Goal: Answer question/provide support

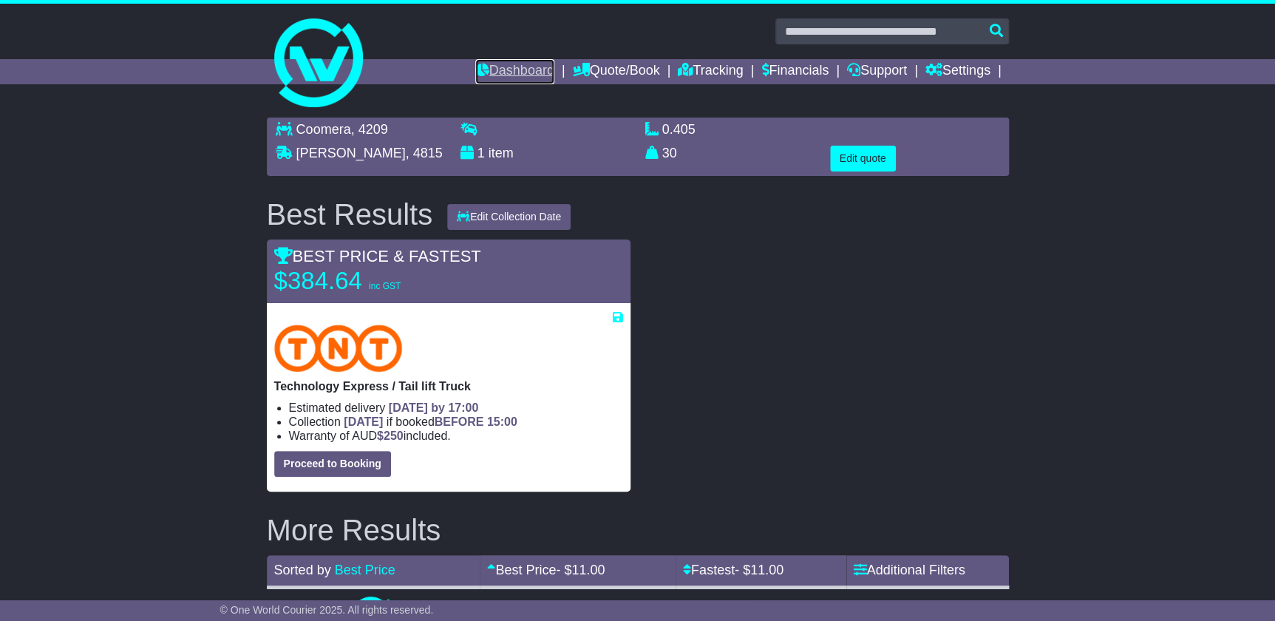
click at [508, 61] on link "Dashboard" at bounding box center [514, 71] width 79 height 25
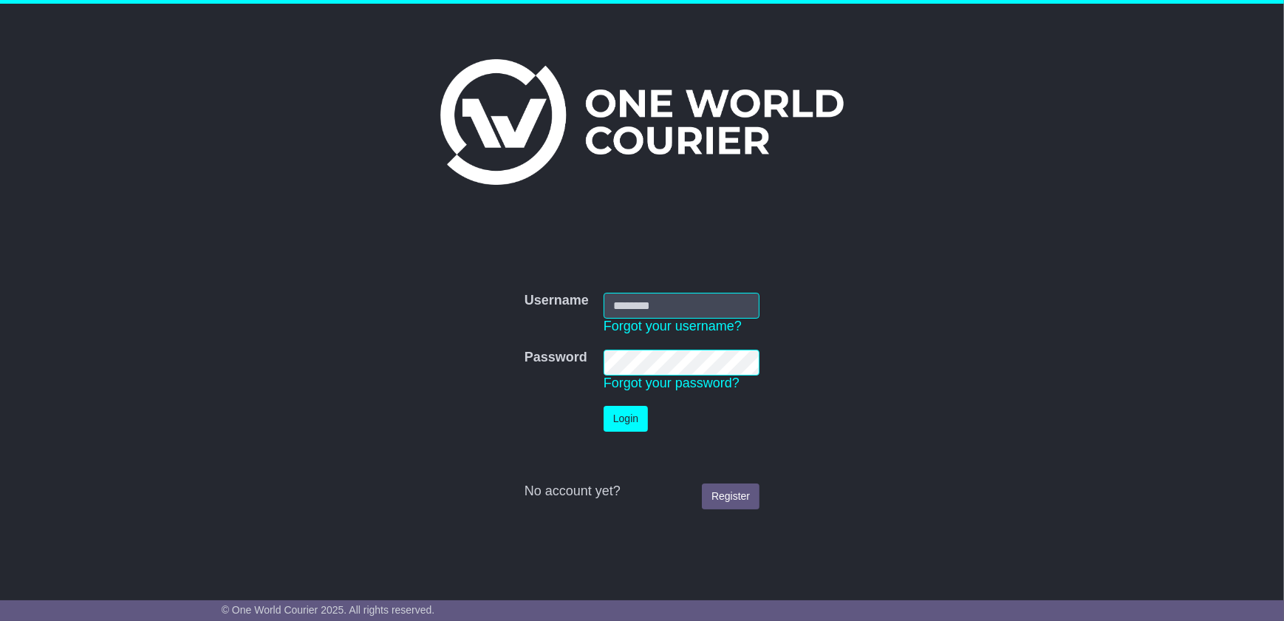
type input "**********"
click at [624, 423] on button "Login" at bounding box center [626, 419] width 44 height 26
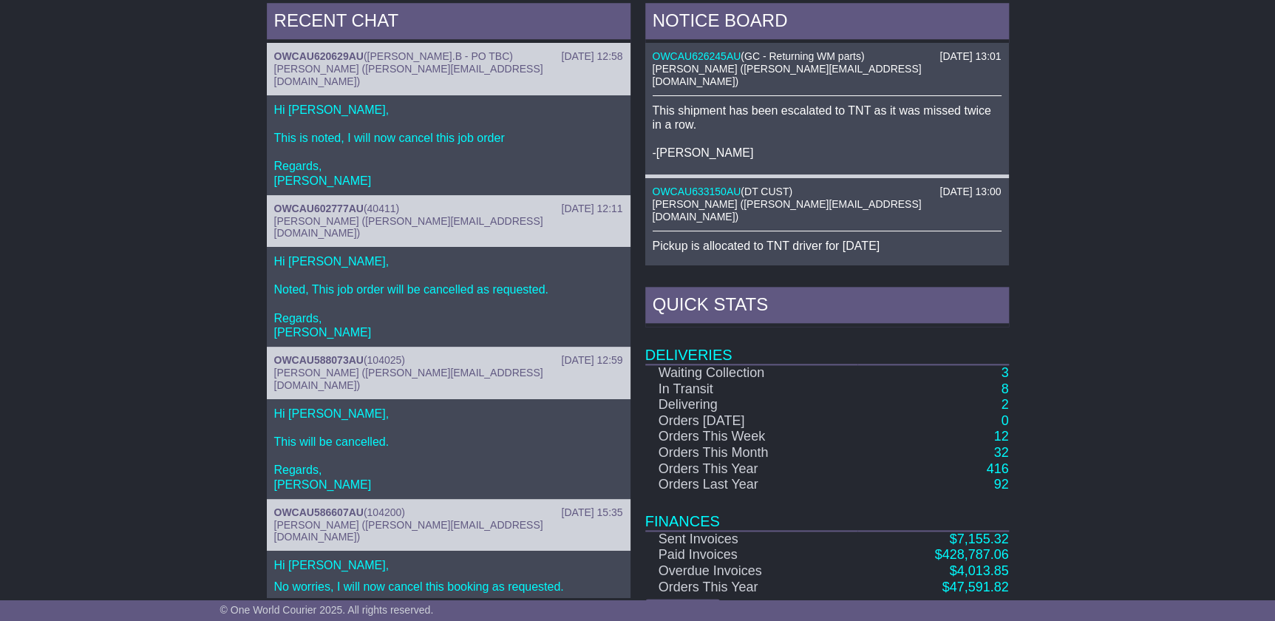
scroll to position [598, 0]
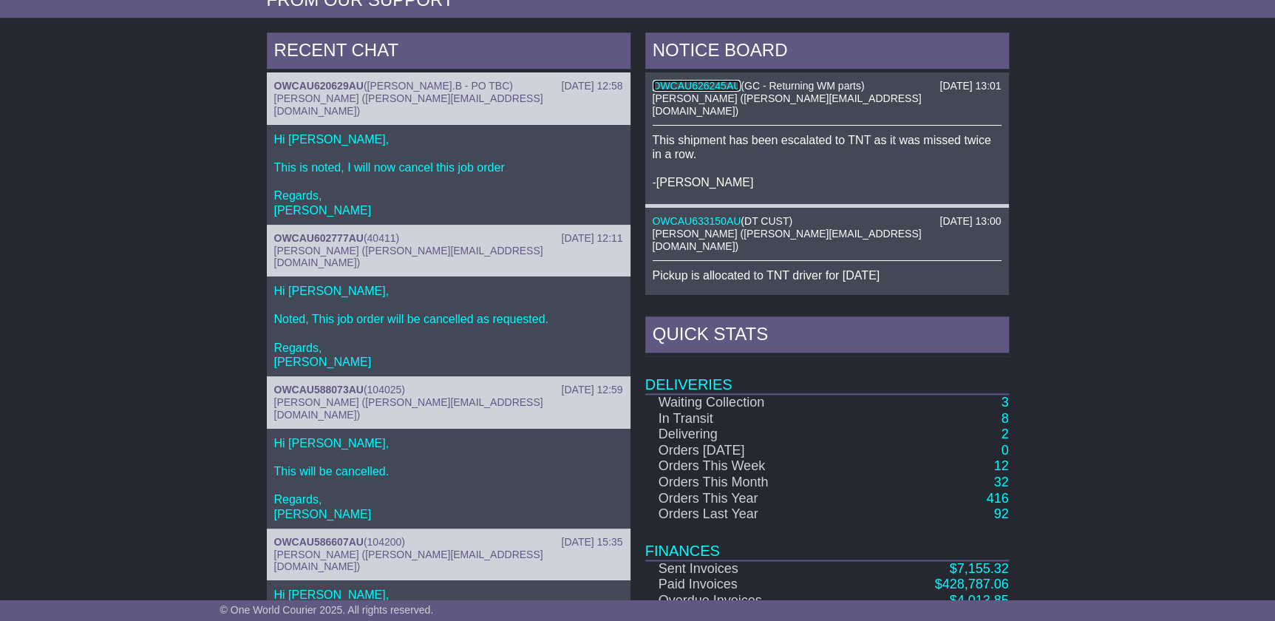
click at [682, 80] on link "OWCAU626245AU" at bounding box center [696, 86] width 89 height 12
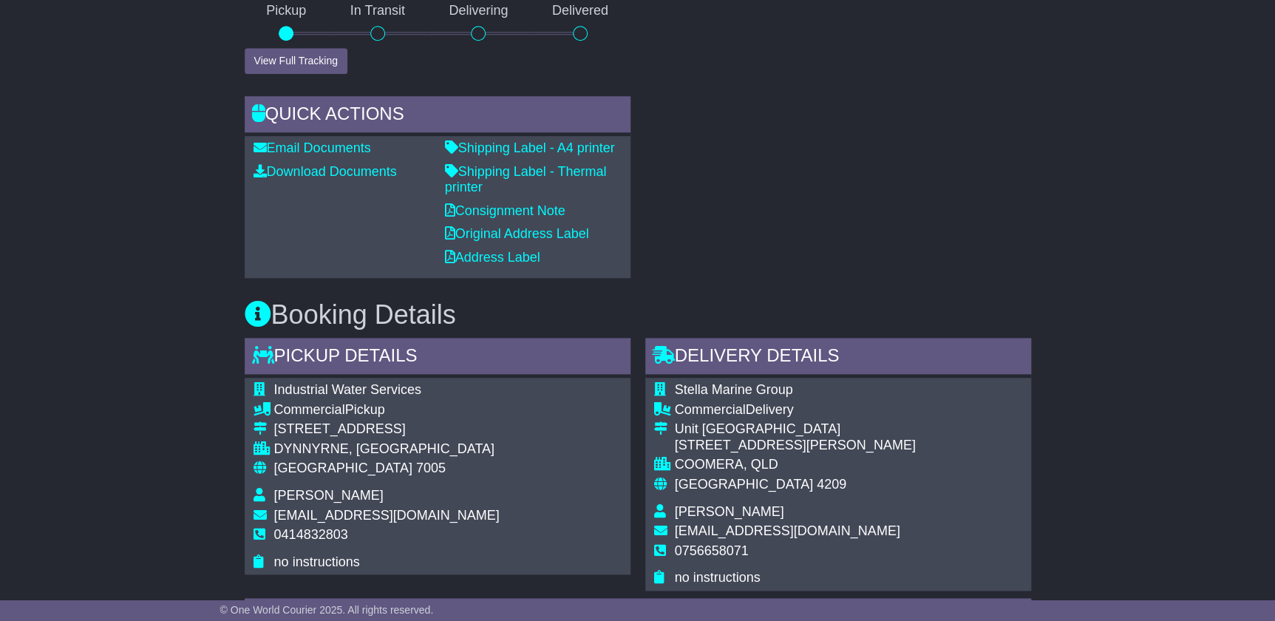
scroll to position [281, 0]
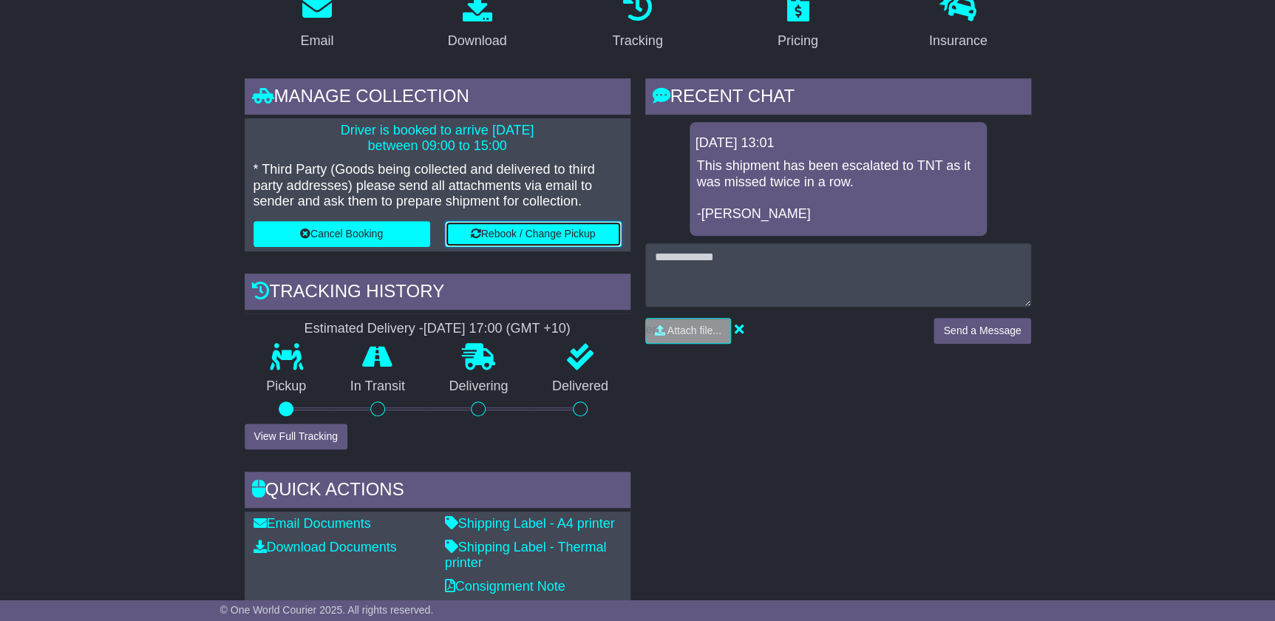
click at [501, 229] on button "Rebook / Change Pickup" at bounding box center [533, 234] width 177 height 26
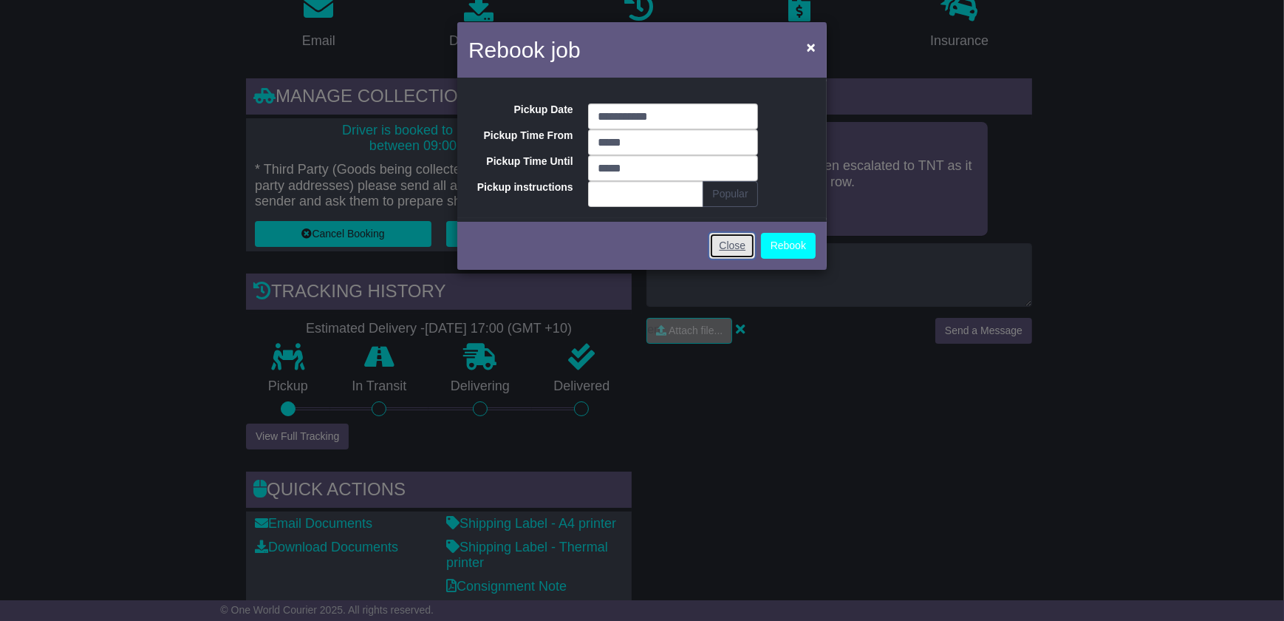
click at [723, 251] on link "Close" at bounding box center [732, 246] width 46 height 26
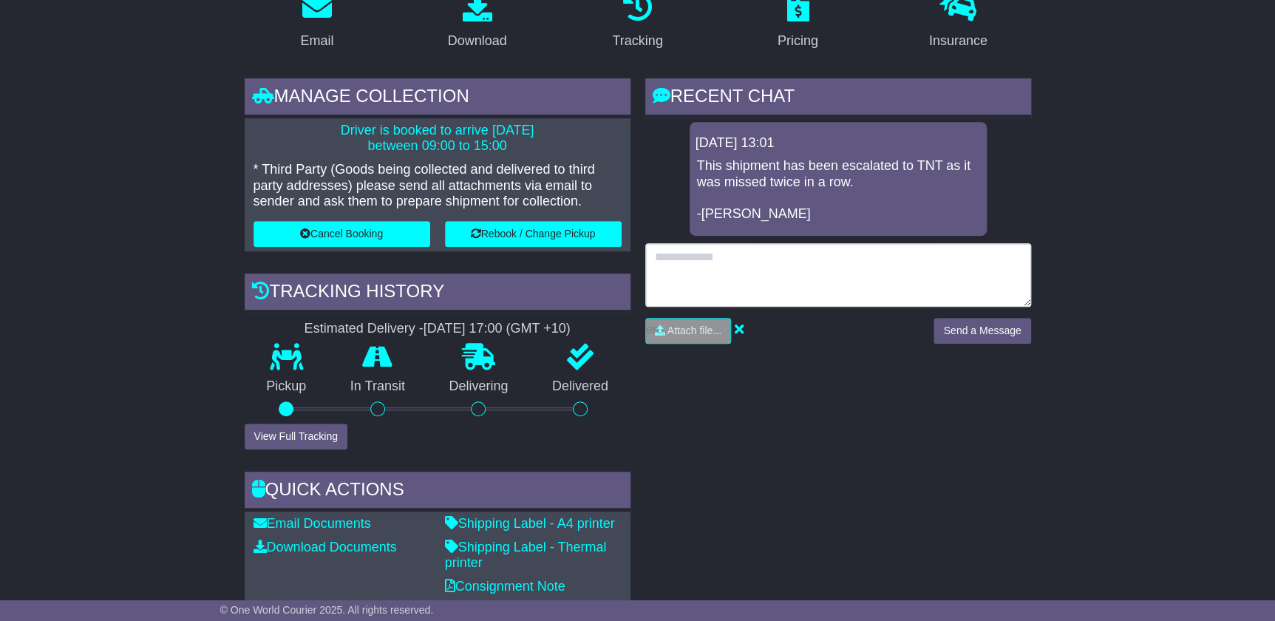
click at [701, 270] on textarea at bounding box center [838, 275] width 386 height 64
click at [684, 267] on textarea at bounding box center [838, 275] width 386 height 64
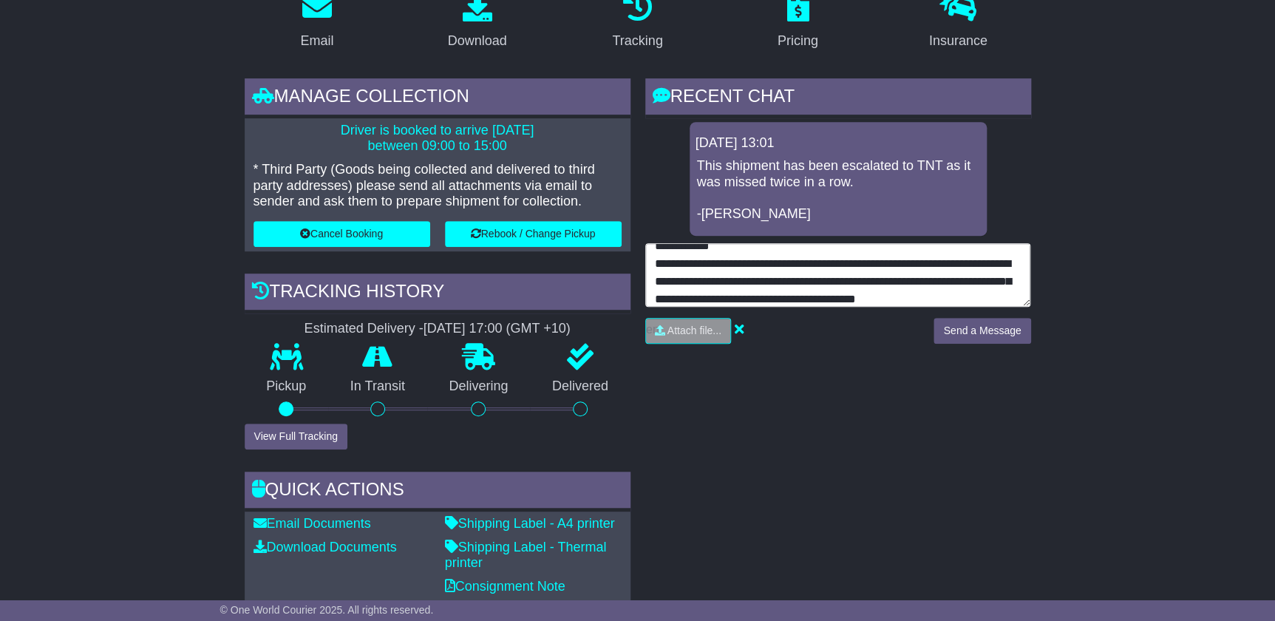
scroll to position [29, 0]
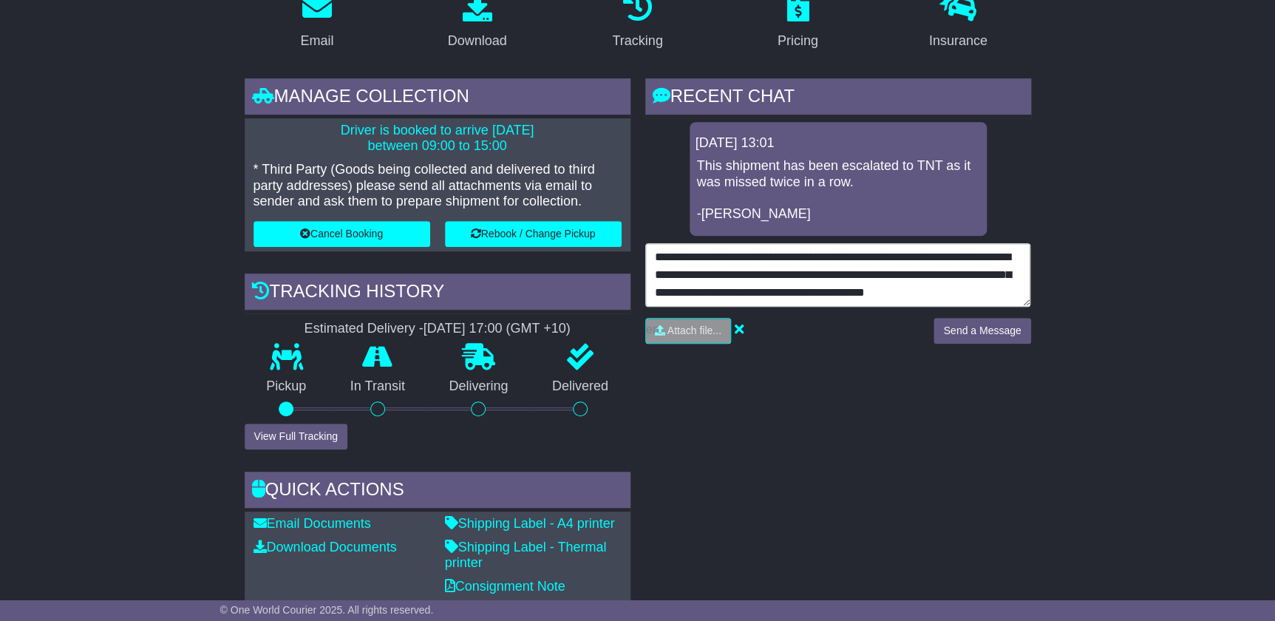
type textarea "**********"
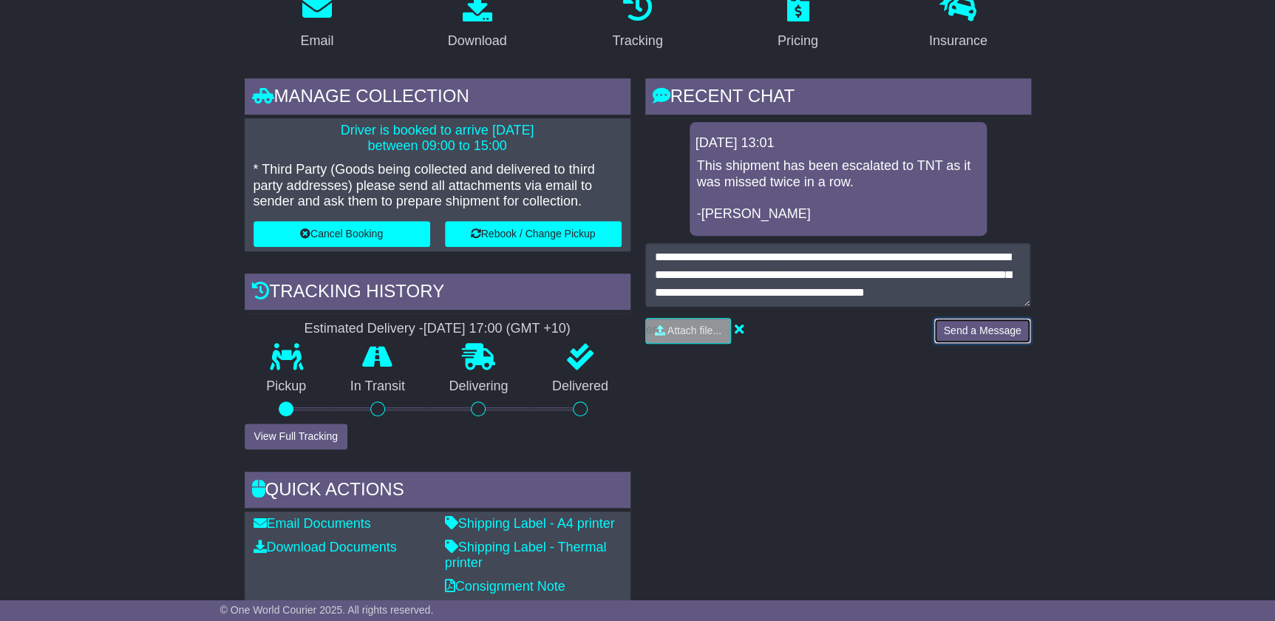
click at [952, 326] on button "Send a Message" at bounding box center [981, 331] width 97 height 26
